Goal: Communication & Community: Answer question/provide support

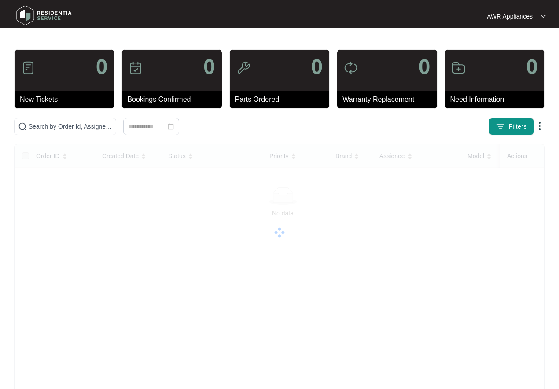
click at [26, 14] on img at bounding box center [44, 15] width 62 height 26
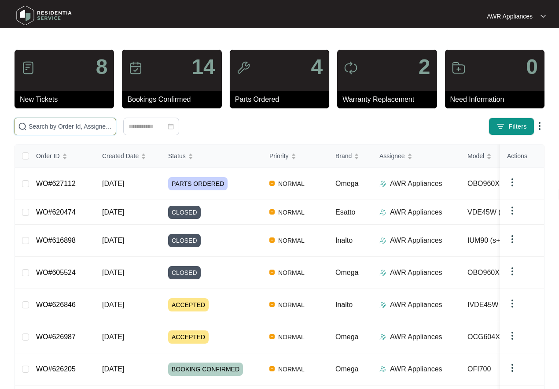
click at [44, 122] on input "text" at bounding box center [71, 126] width 84 height 10
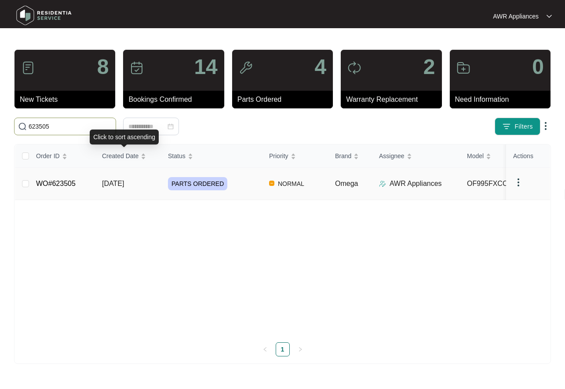
type input "623505"
click at [121, 180] on span "[DATE]" at bounding box center [113, 183] width 22 height 7
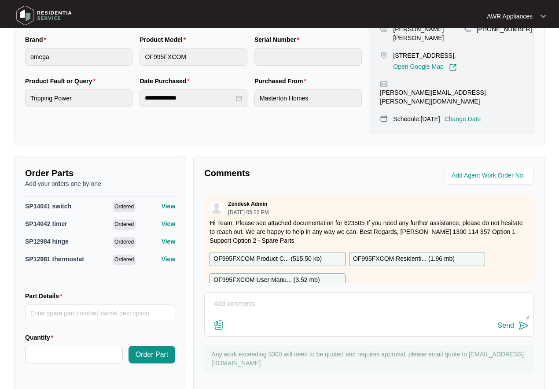
scroll to position [222, 0]
click at [225, 296] on textarea at bounding box center [369, 307] width 320 height 23
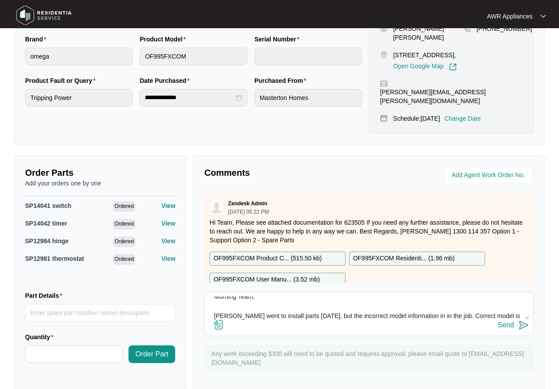
paste textarea "OF910FXCOM"
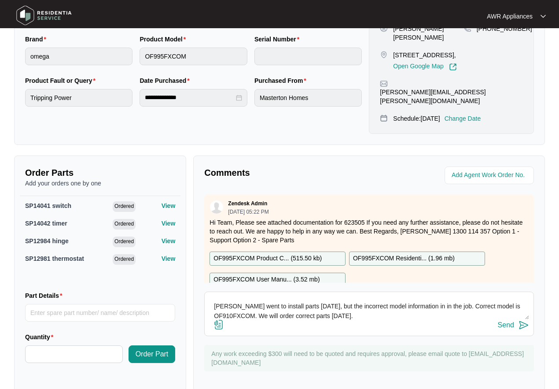
click at [414, 296] on textarea "Morning Team, [PERSON_NAME] went to install parts [DATE], but the incorrect mod…" at bounding box center [369, 307] width 320 height 23
type textarea "Morning Team, [PERSON_NAME] went to install parts [DATE], but the incorrect mod…"
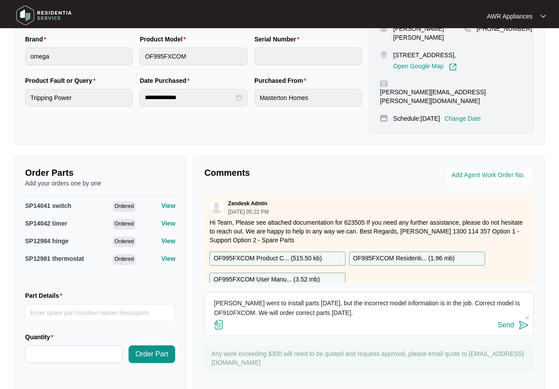
drag, startPoint x: 210, startPoint y: 285, endPoint x: 339, endPoint y: 304, distance: 130.2
click at [339, 304] on div "Morning Team, [PERSON_NAME] went to install parts [DATE], but the incorrect mod…" at bounding box center [369, 313] width 330 height 44
click at [359, 299] on textarea "Morning Team, [PERSON_NAME] went to install parts [DATE], but the incorrect mod…" at bounding box center [369, 307] width 320 height 23
click at [502, 321] on div "Send" at bounding box center [506, 325] width 16 height 8
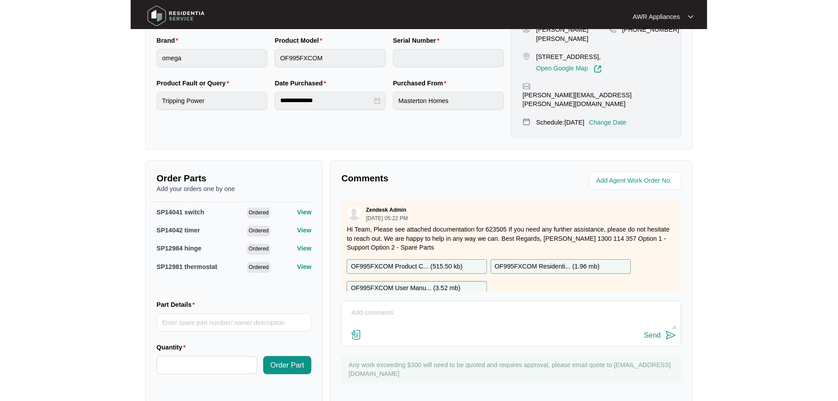
scroll to position [185, 0]
